Goal: Information Seeking & Learning: Check status

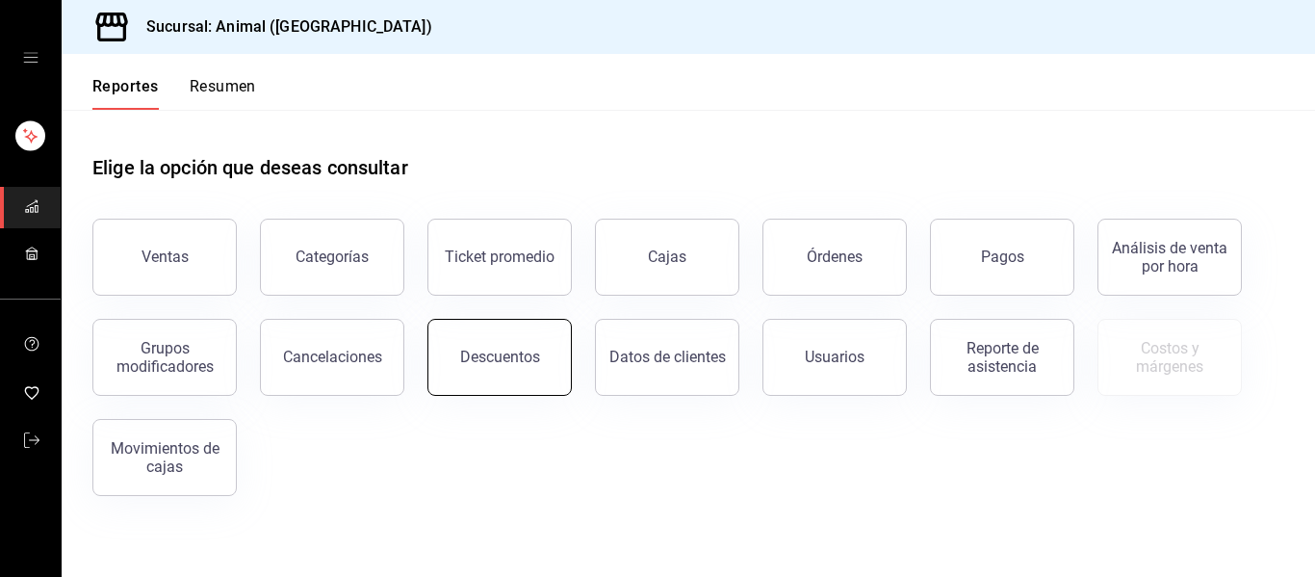
click at [504, 361] on div "Descuentos" at bounding box center [500, 357] width 80 height 18
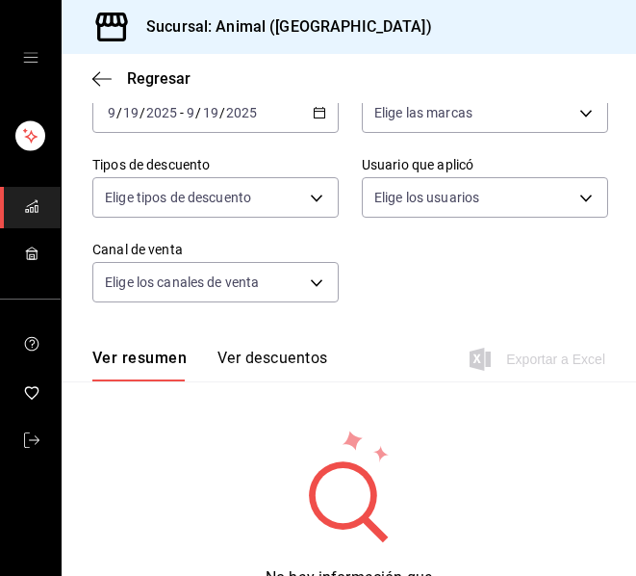
scroll to position [182, 0]
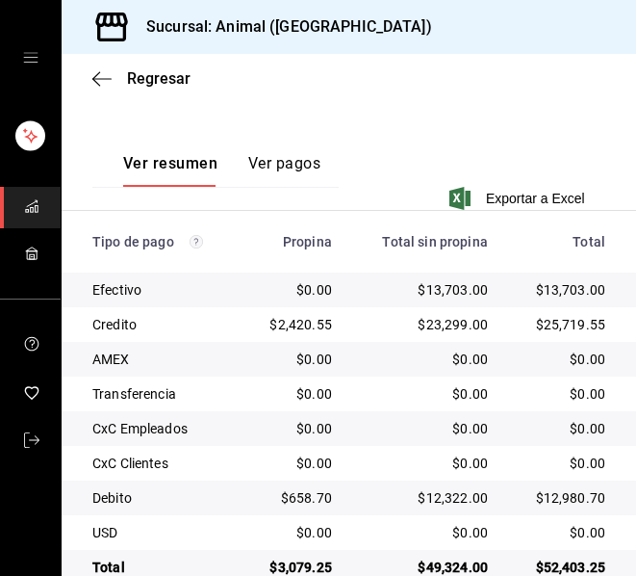
scroll to position [467, 0]
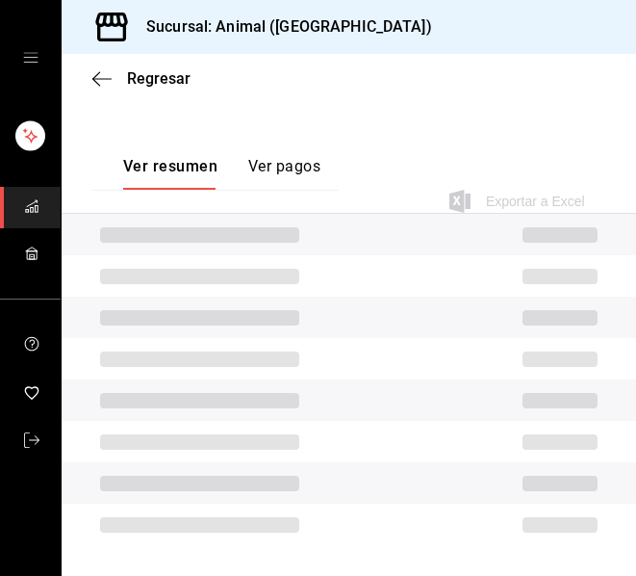
scroll to position [467, 0]
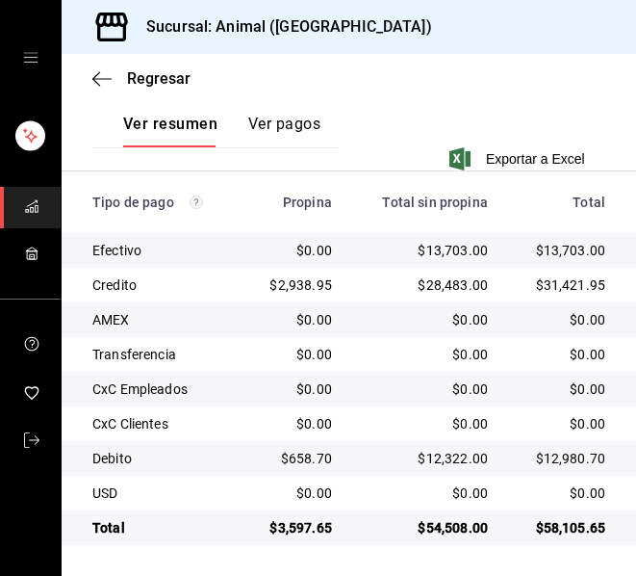
scroll to position [467, 0]
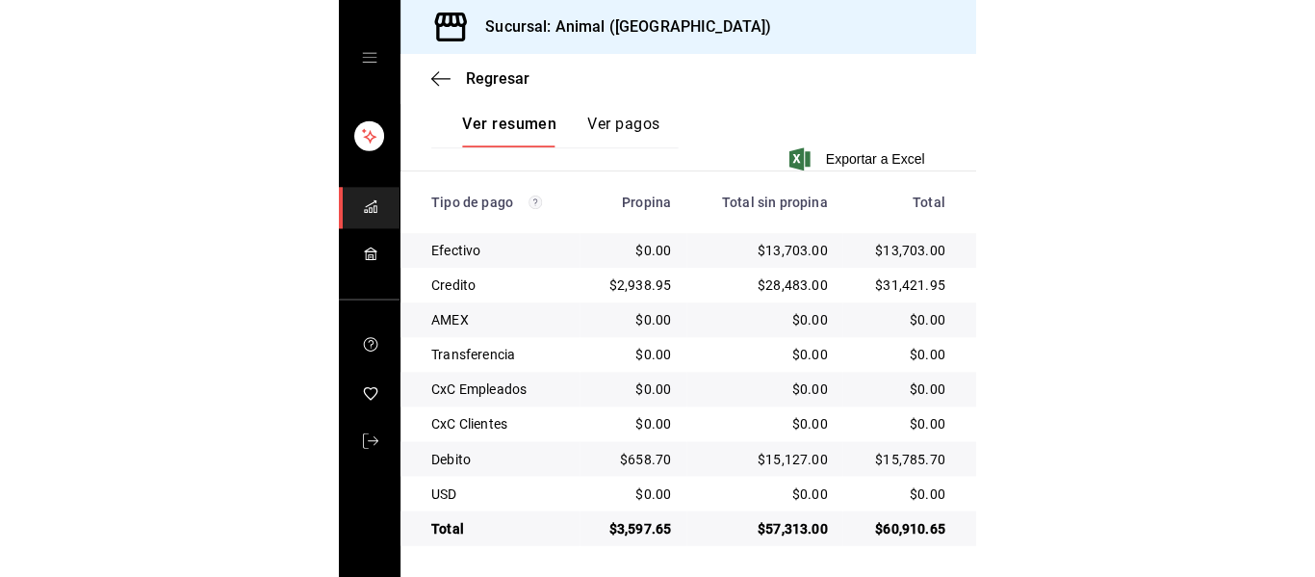
scroll to position [273, 0]
